Goal: Browse casually

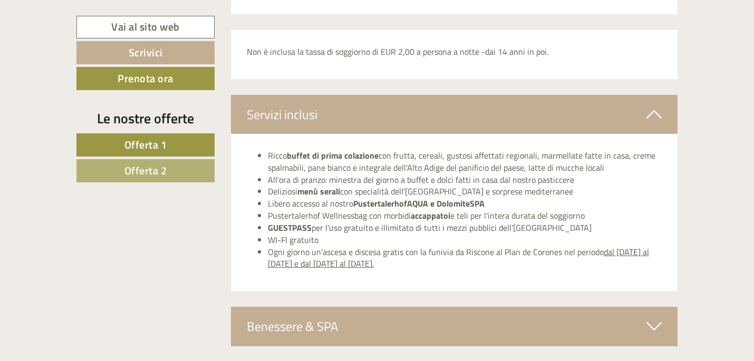
scroll to position [2376, 0]
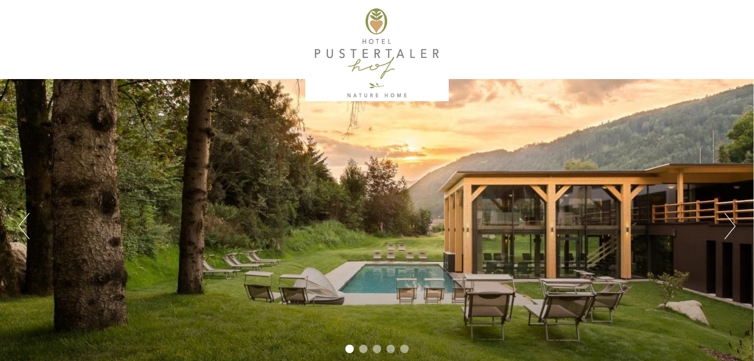
click at [726, 219] on button "Next" at bounding box center [730, 226] width 11 height 26
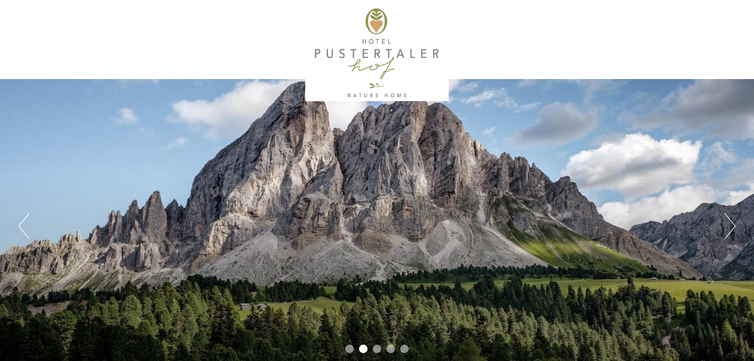
click at [731, 219] on button "Next" at bounding box center [730, 226] width 11 height 26
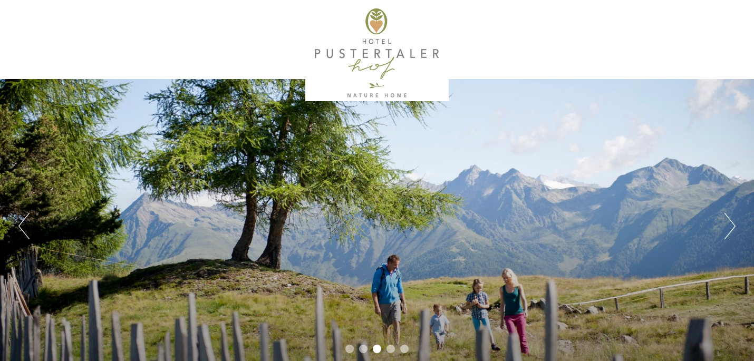
click at [731, 219] on button "Next" at bounding box center [730, 226] width 11 height 26
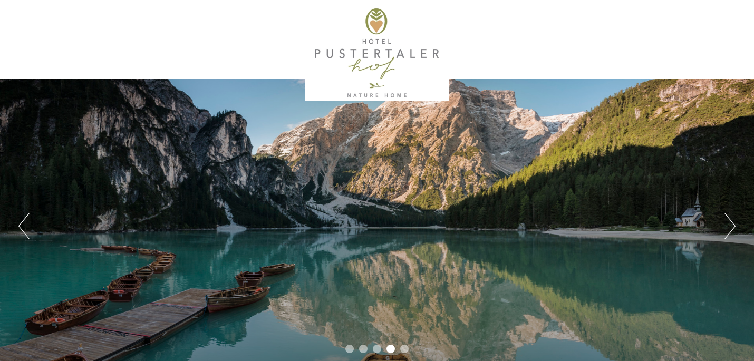
click at [731, 219] on button "Next" at bounding box center [730, 226] width 11 height 26
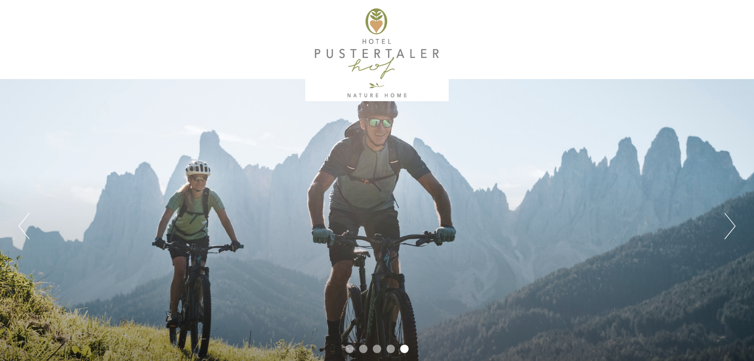
click at [731, 219] on button "Next" at bounding box center [730, 226] width 11 height 26
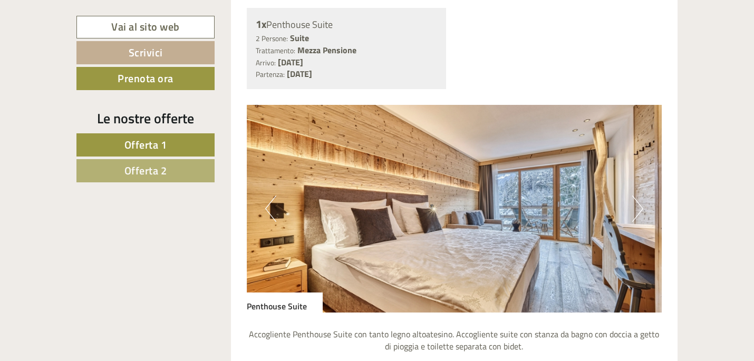
scroll to position [1567, 0]
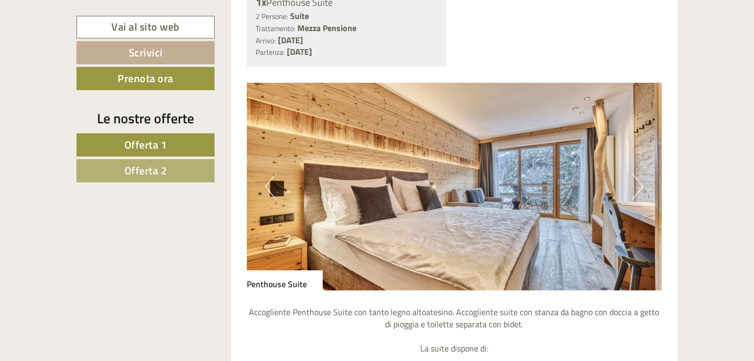
click at [640, 196] on button "Next" at bounding box center [637, 187] width 11 height 26
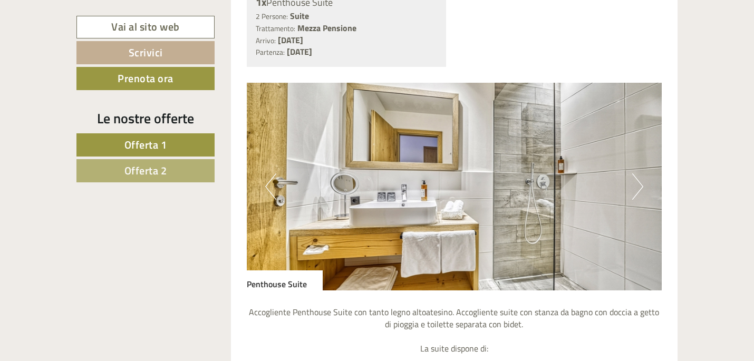
click at [640, 196] on button "Next" at bounding box center [637, 187] width 11 height 26
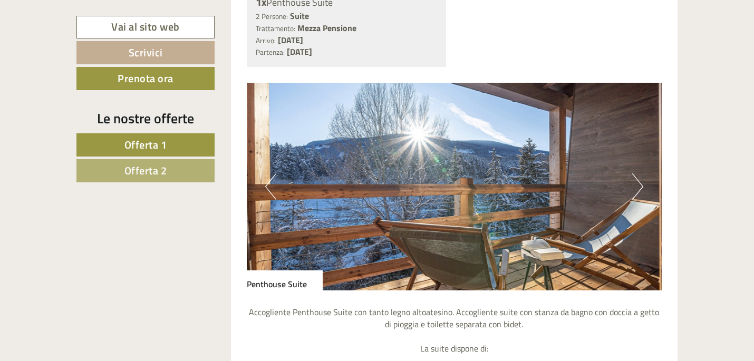
click at [640, 196] on button "Next" at bounding box center [637, 187] width 11 height 26
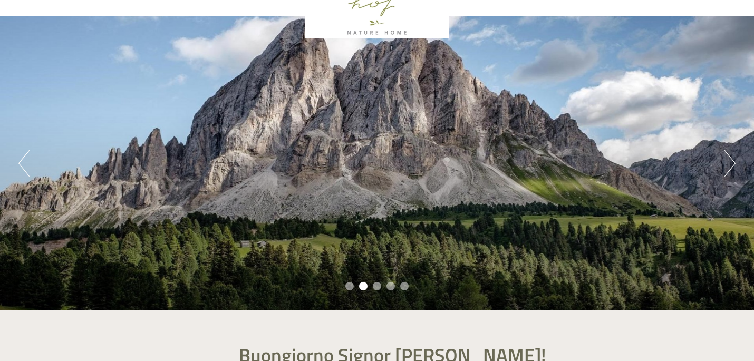
scroll to position [0, 0]
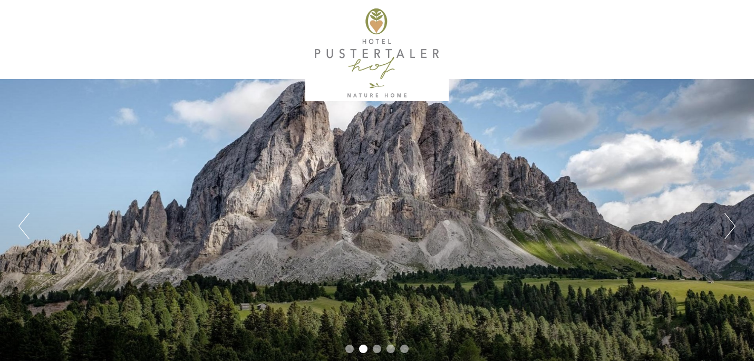
click at [26, 224] on button "Previous" at bounding box center [23, 226] width 11 height 26
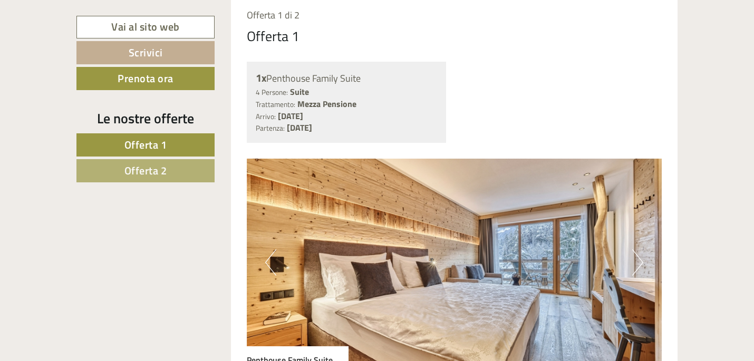
scroll to position [589, 0]
